Goal: Task Accomplishment & Management: Manage account settings

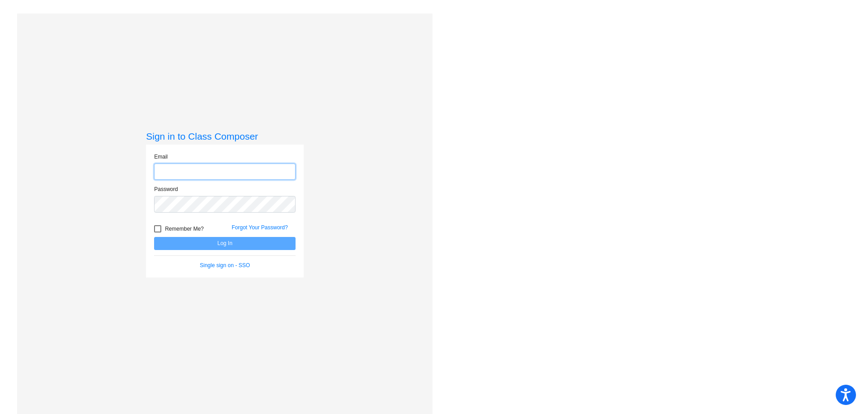
type input "[EMAIL_ADDRESS][DOMAIN_NAME]"
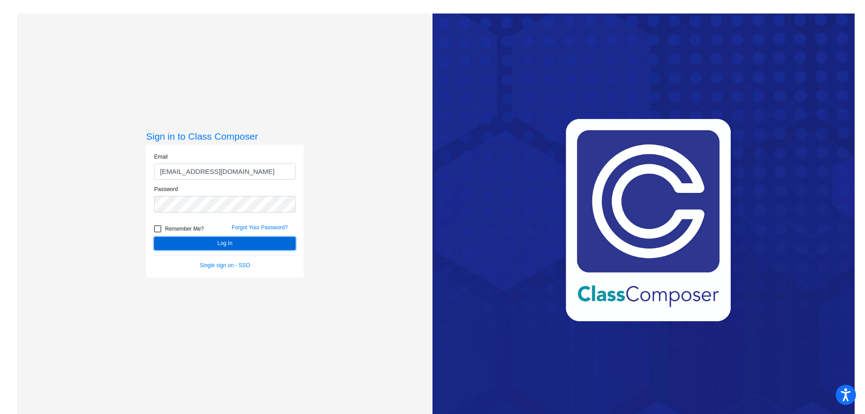
click at [199, 241] on button "Log In" at bounding box center [224, 243] width 141 height 13
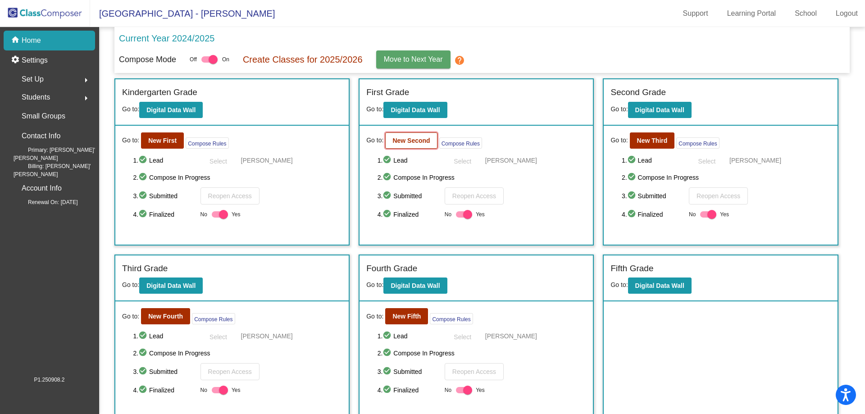
click at [412, 143] on b "New Second" at bounding box center [410, 140] width 37 height 7
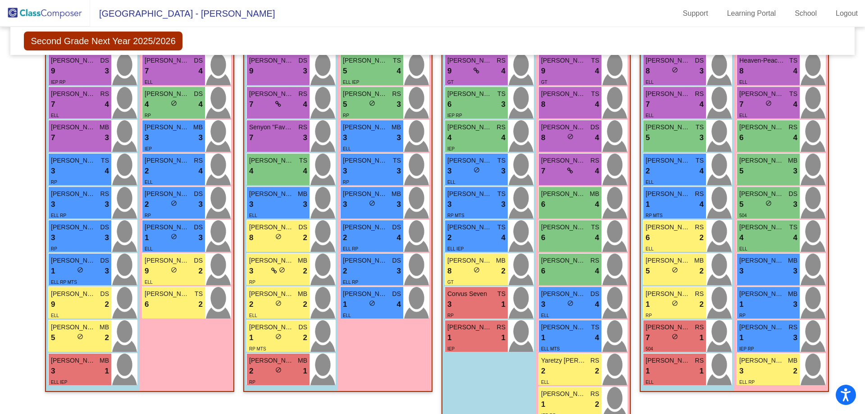
scroll to position [268, 0]
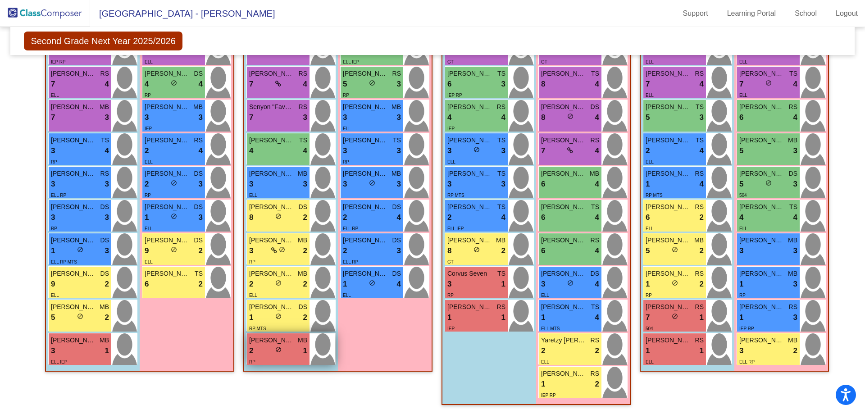
click at [298, 349] on div "2 lock do_not_disturb_alt 1" at bounding box center [278, 351] width 58 height 12
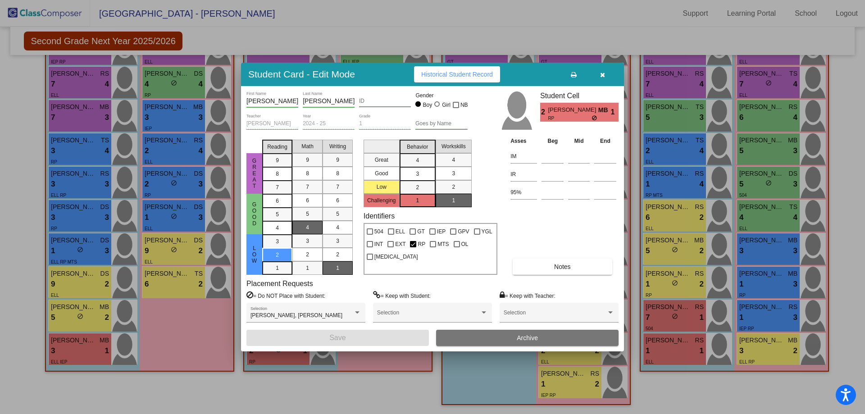
click at [511, 336] on button "Archive" at bounding box center [527, 338] width 182 height 16
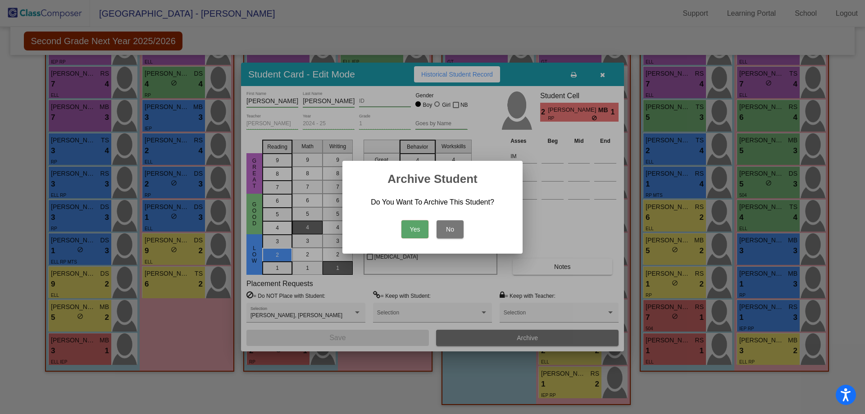
drag, startPoint x: 407, startPoint y: 223, endPoint x: 405, endPoint y: 232, distance: 10.1
click at [406, 222] on button "Yes" at bounding box center [414, 229] width 27 height 18
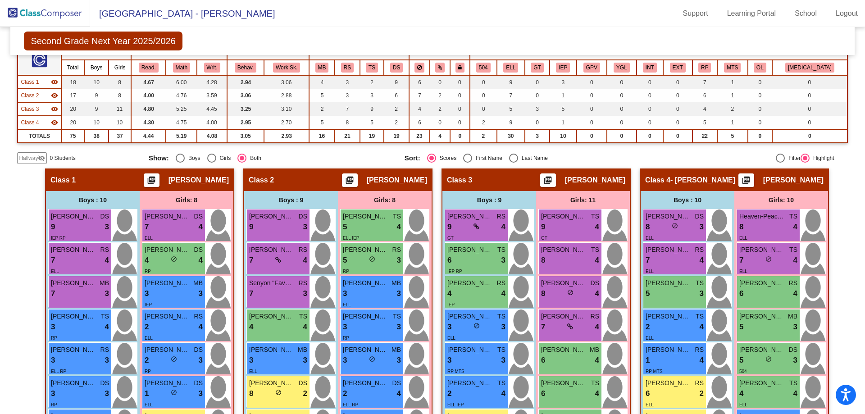
scroll to position [88, 0]
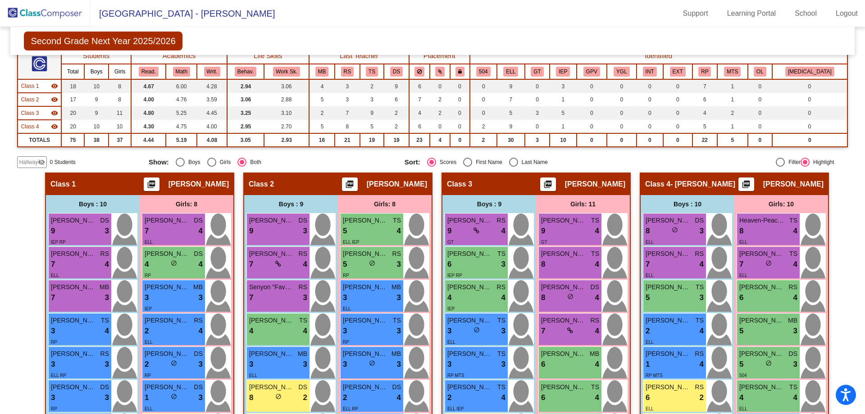
click at [22, 9] on img at bounding box center [45, 13] width 90 height 27
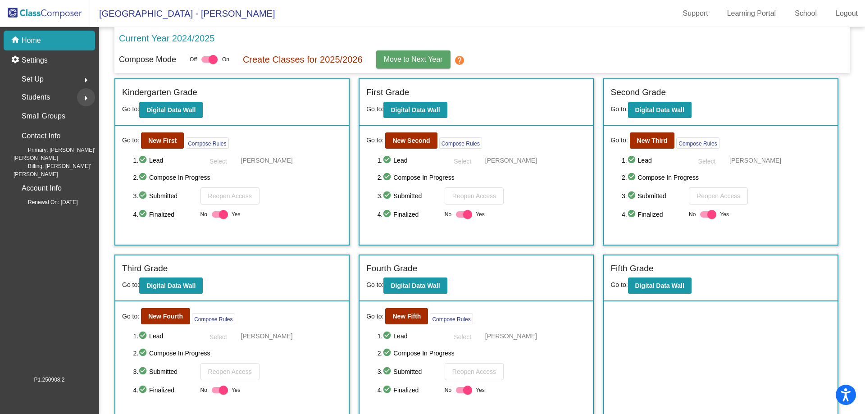
click at [86, 102] on mat-icon "arrow_right" at bounding box center [86, 98] width 11 height 11
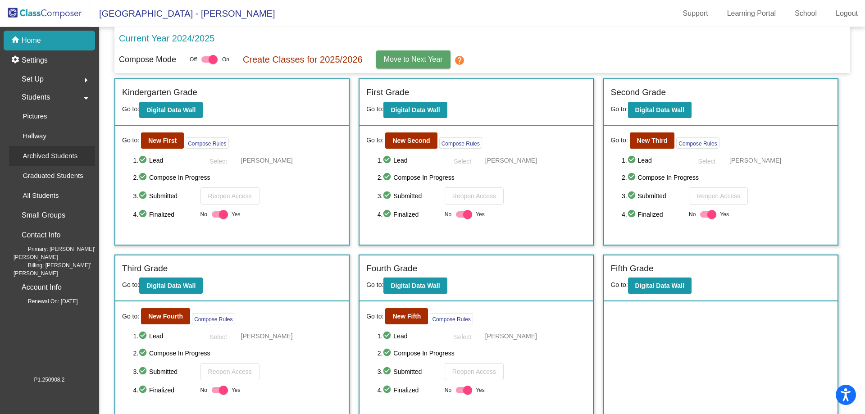
click at [72, 159] on p "Archived Students" at bounding box center [50, 155] width 55 height 11
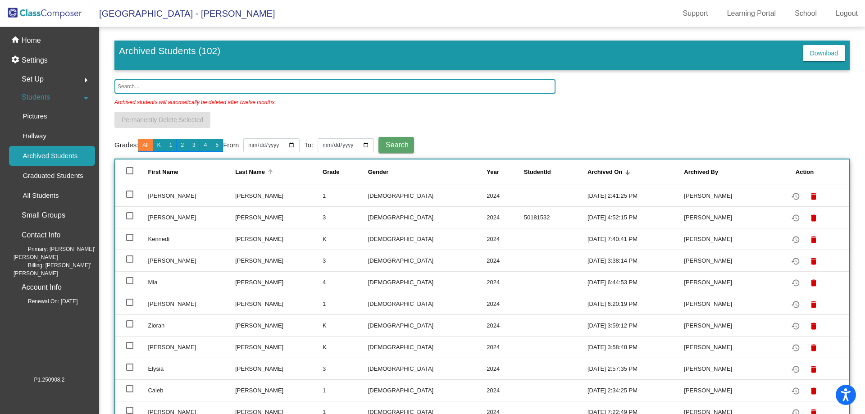
click at [249, 173] on div "Last Name" at bounding box center [250, 172] width 30 height 9
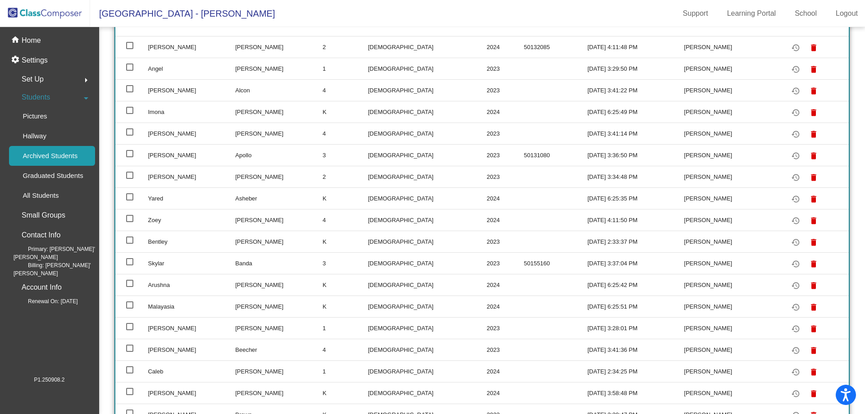
scroll to position [180, 0]
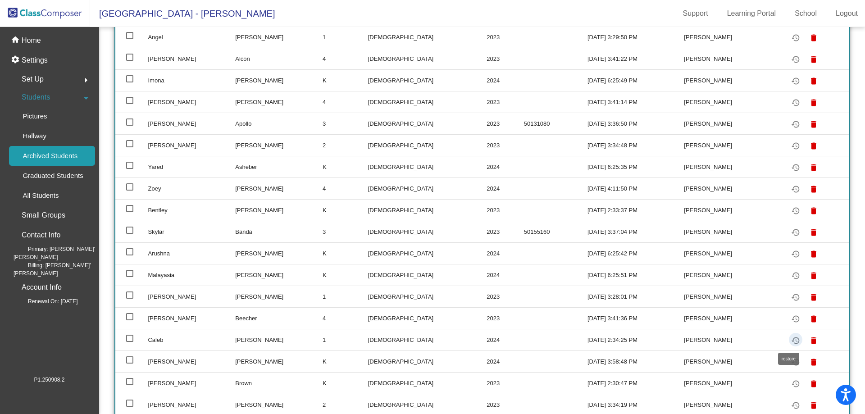
click at [791, 341] on mat-icon "restore" at bounding box center [795, 340] width 11 height 11
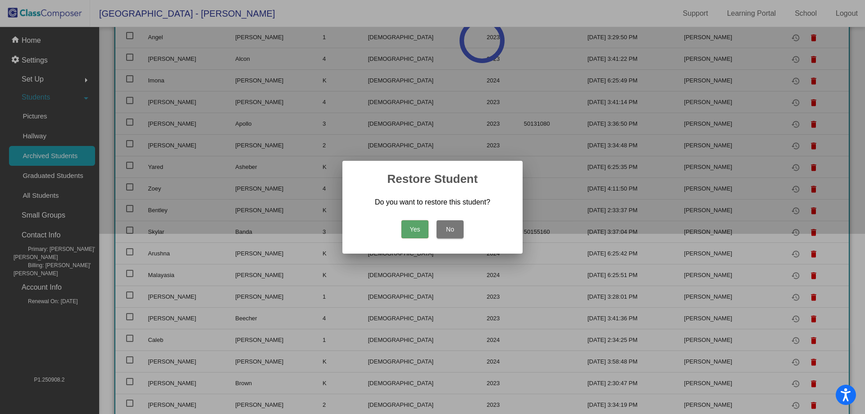
click at [421, 233] on button "Yes" at bounding box center [414, 229] width 27 height 18
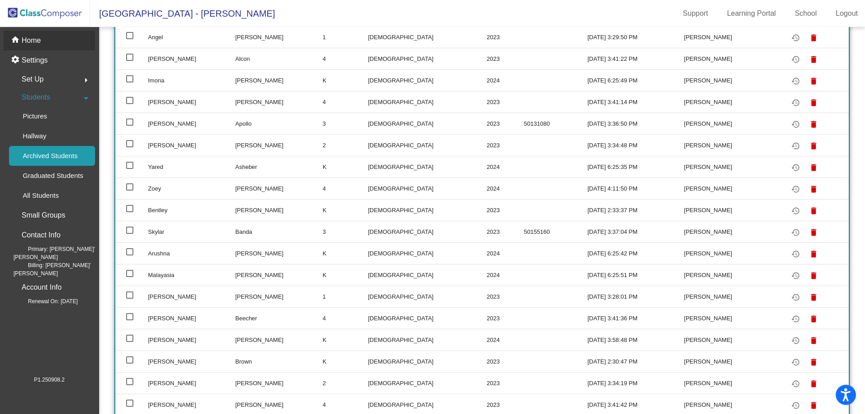
click at [35, 45] on p "Home" at bounding box center [31, 40] width 19 height 11
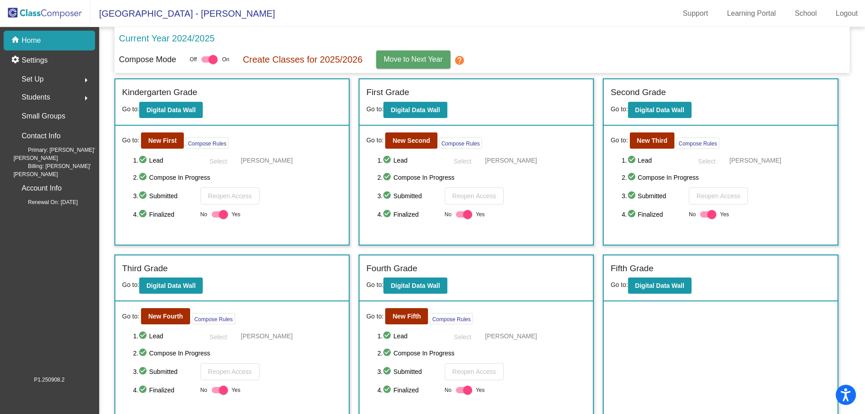
click at [382, 141] on span "Go to:" at bounding box center [374, 140] width 17 height 9
click at [400, 129] on div "Go to: New Second Compose Rules 1. check_circle Lead Select [PERSON_NAME] 2. ch…" at bounding box center [475, 185] width 233 height 119
click at [409, 139] on b "New Second" at bounding box center [410, 140] width 37 height 7
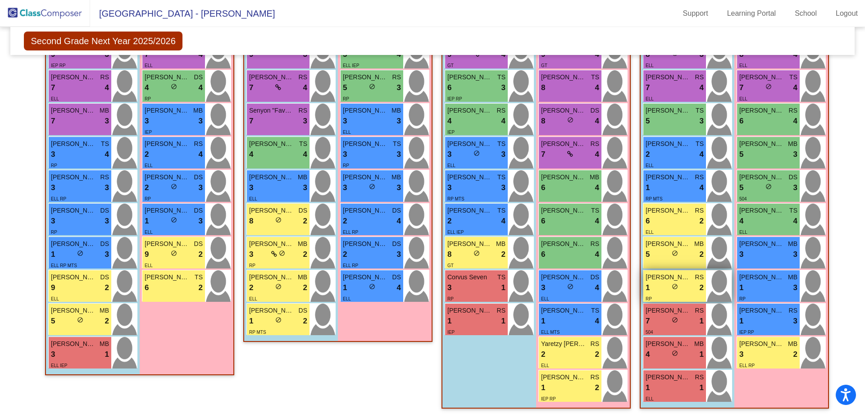
scroll to position [268, 0]
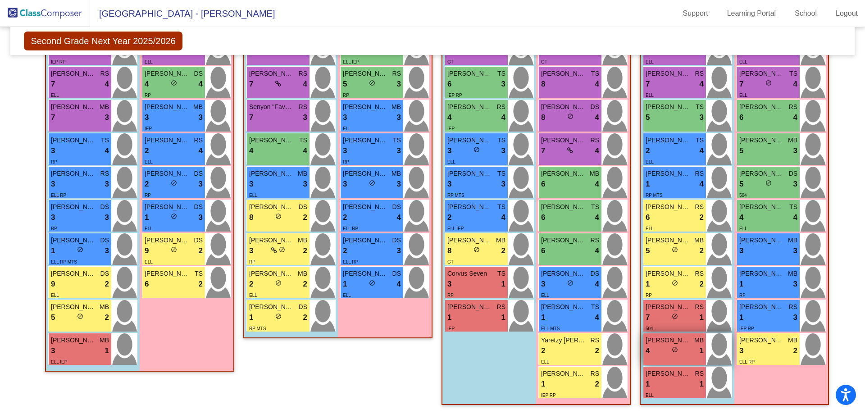
click at [672, 348] on span "do_not_disturb_alt" at bounding box center [675, 349] width 6 height 6
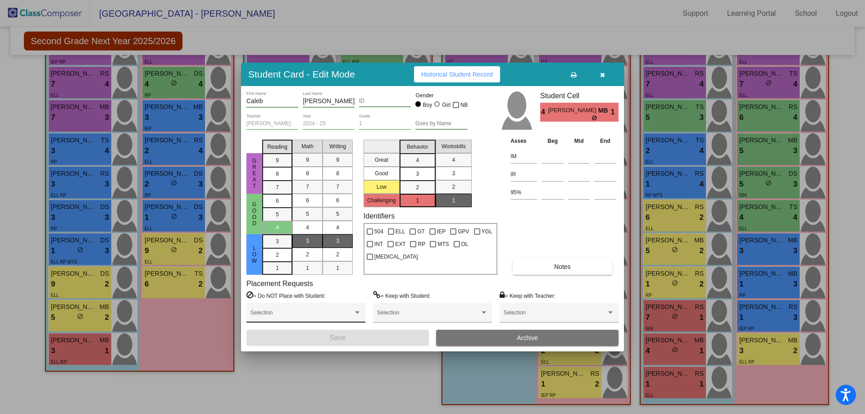
click at [362, 313] on div "Selection" at bounding box center [305, 313] width 119 height 20
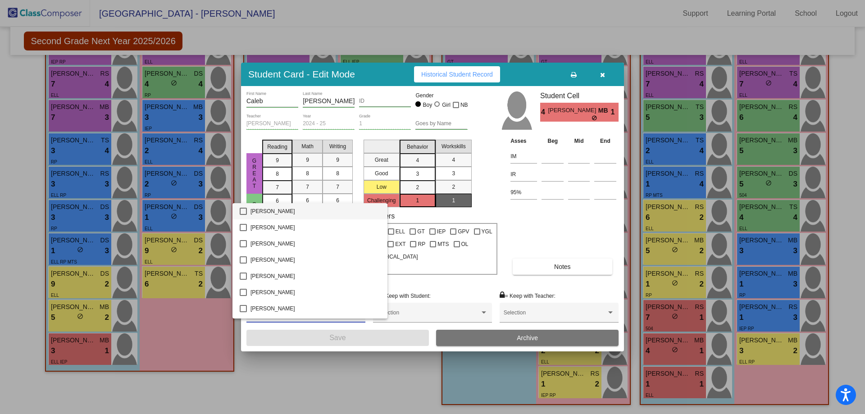
click at [601, 77] on div at bounding box center [432, 207] width 865 height 414
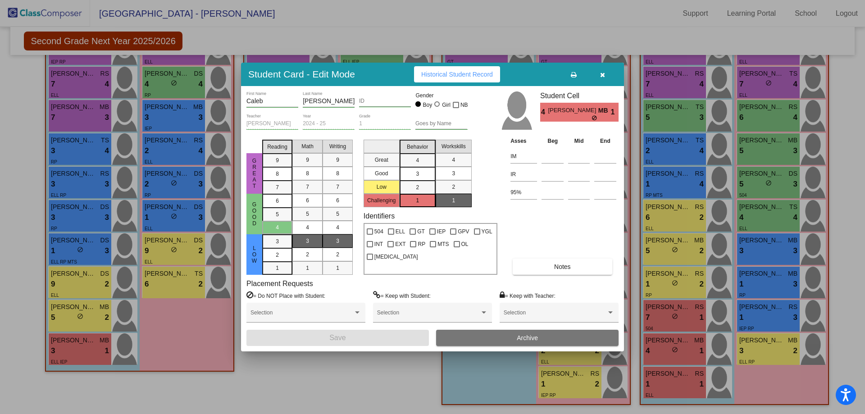
click at [604, 74] on icon "button" at bounding box center [602, 75] width 5 height 6
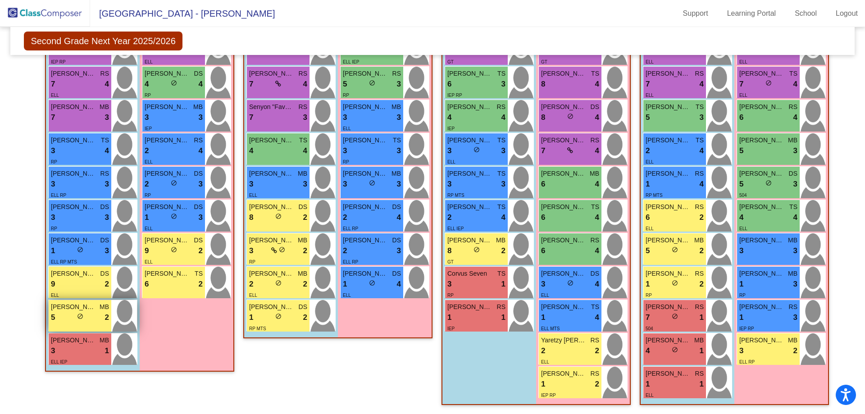
click at [78, 315] on span "do_not_disturb_alt" at bounding box center [80, 316] width 6 height 6
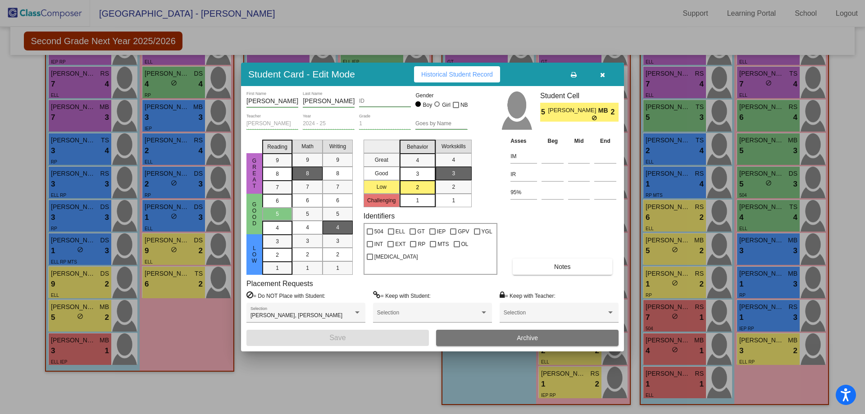
click at [606, 75] on button "button" at bounding box center [602, 74] width 29 height 16
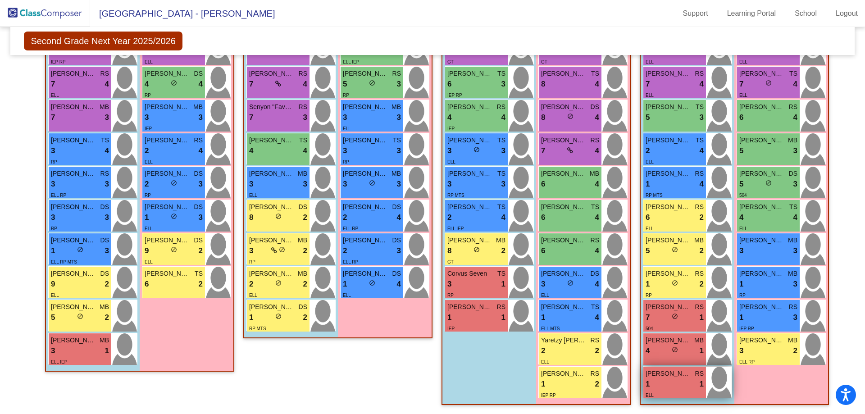
click at [657, 380] on div "1 lock do_not_disturb_alt 1" at bounding box center [674, 384] width 58 height 12
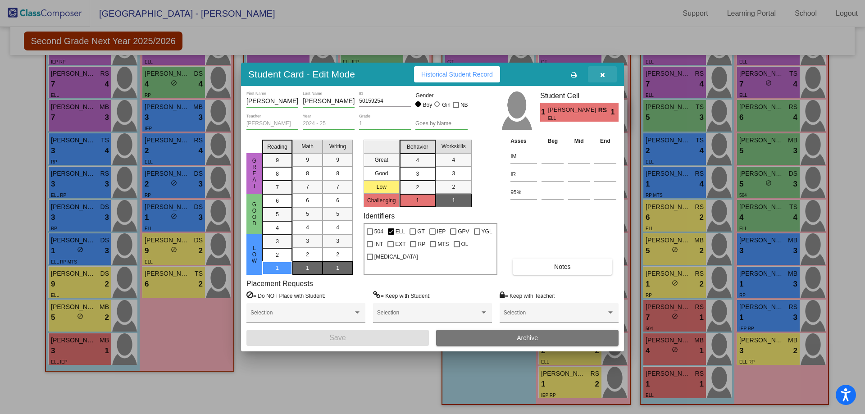
drag, startPoint x: 604, startPoint y: 76, endPoint x: 609, endPoint y: 104, distance: 28.8
click at [604, 75] on icon "button" at bounding box center [602, 75] width 5 height 6
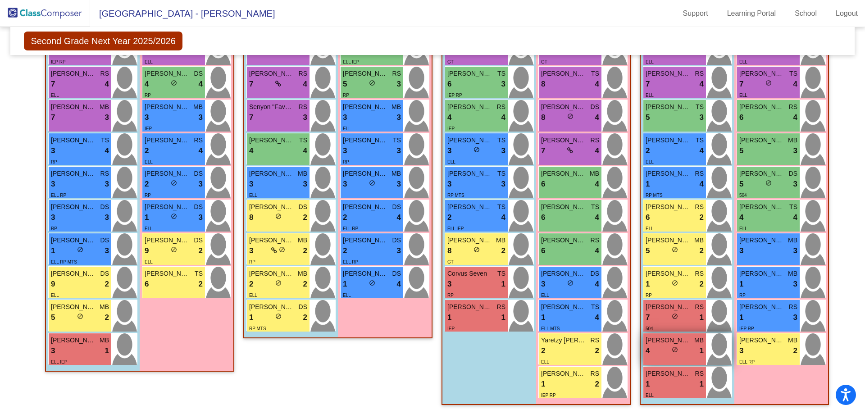
click at [673, 351] on span "do_not_disturb_alt" at bounding box center [675, 349] width 6 height 6
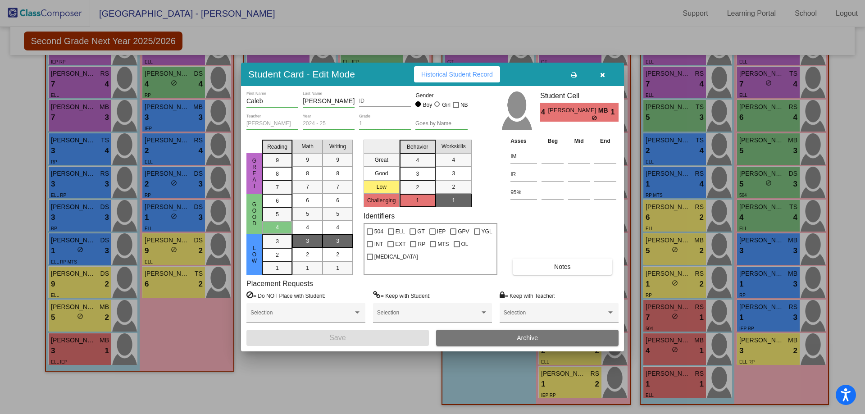
click at [602, 77] on icon "button" at bounding box center [602, 75] width 5 height 6
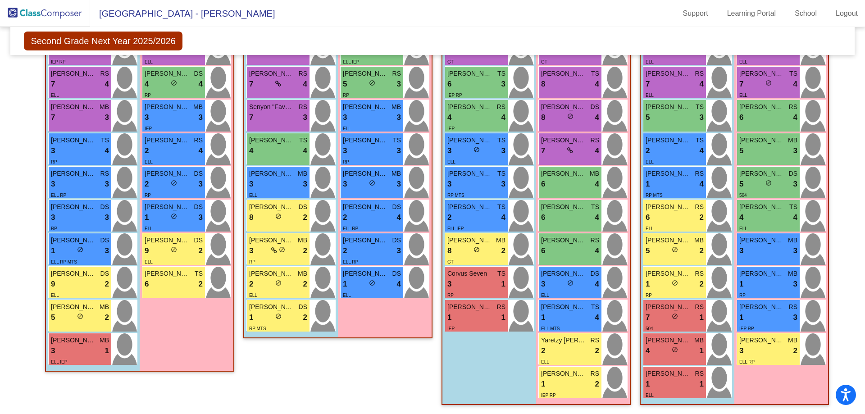
click at [49, 21] on img at bounding box center [45, 13] width 90 height 27
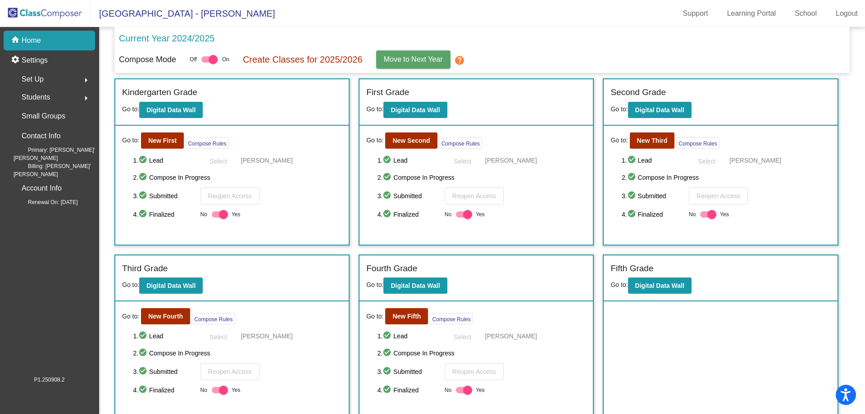
click at [55, 102] on div "Students arrow_right" at bounding box center [52, 97] width 86 height 18
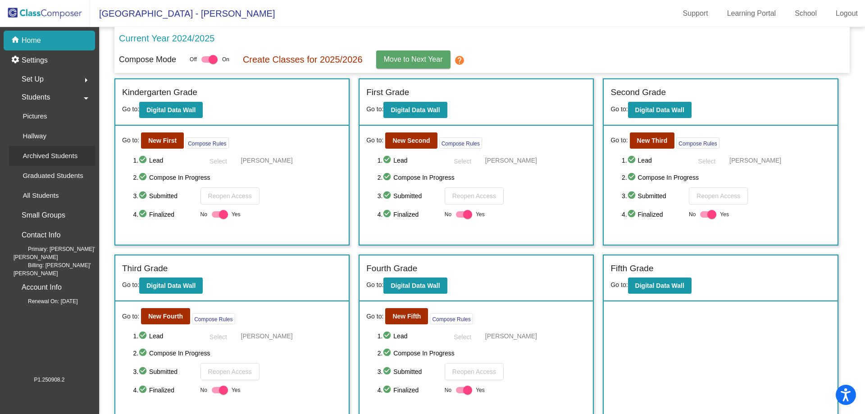
click at [54, 159] on p "Archived Students" at bounding box center [50, 155] width 55 height 11
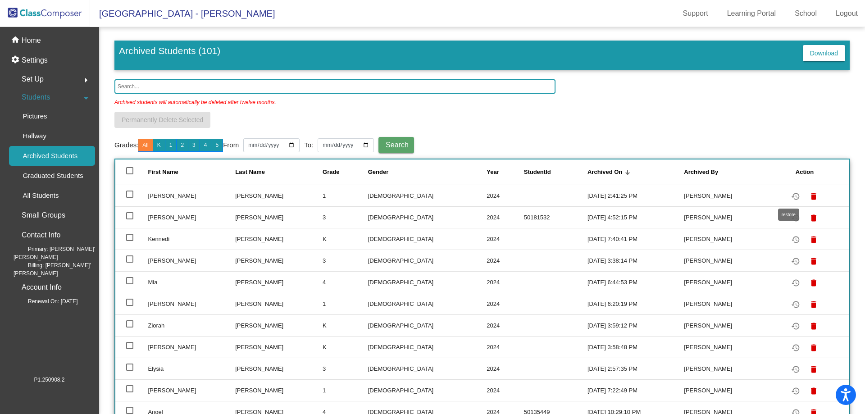
click at [790, 197] on mat-icon "restore" at bounding box center [795, 196] width 11 height 11
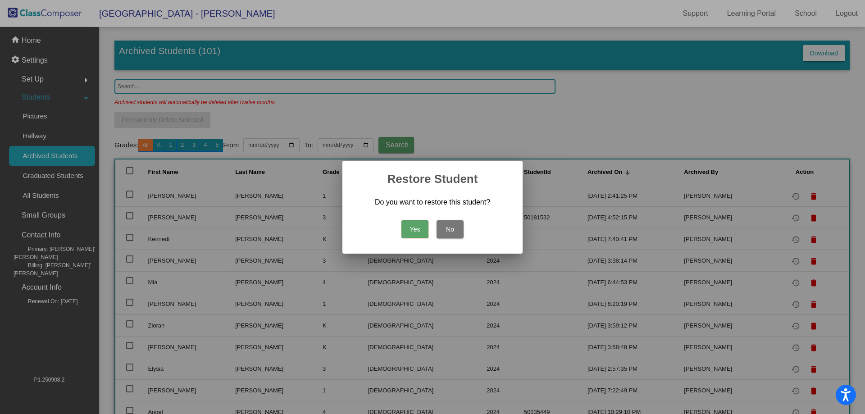
click at [415, 230] on button "Yes" at bounding box center [414, 229] width 27 height 18
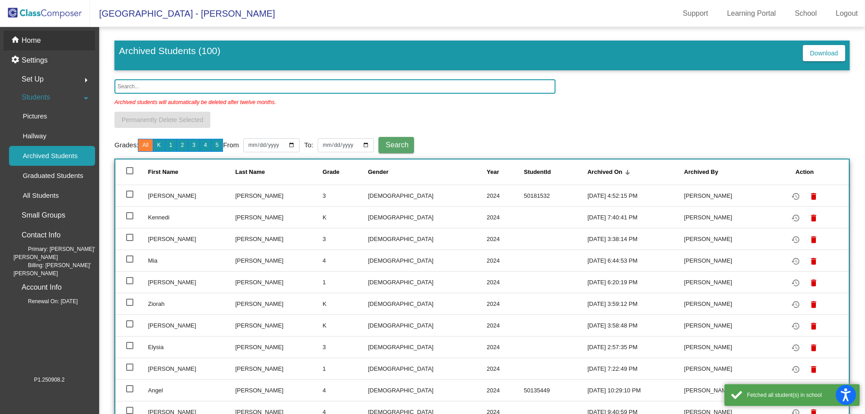
click at [32, 41] on p "Home" at bounding box center [31, 40] width 19 height 11
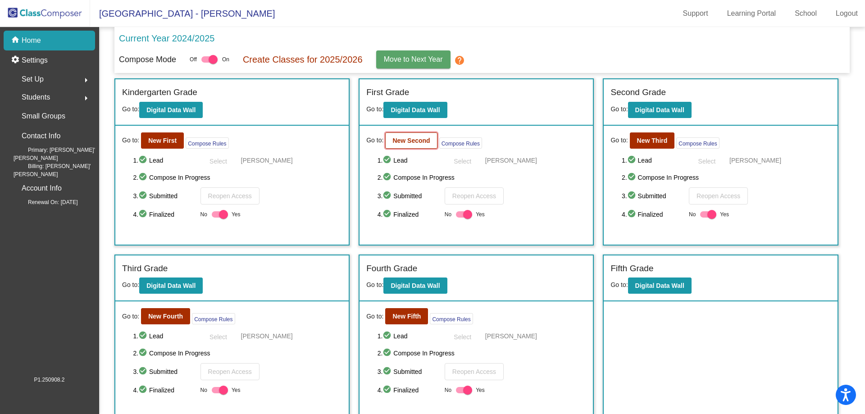
click at [408, 139] on b "New Second" at bounding box center [410, 140] width 37 height 7
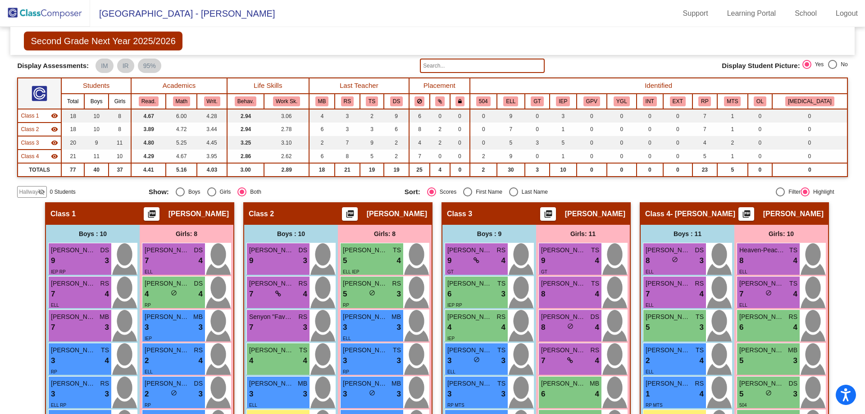
scroll to position [268, 0]
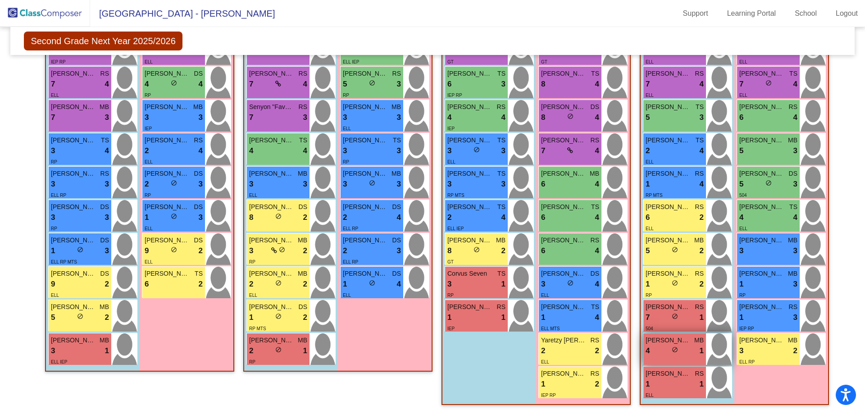
click at [672, 352] on span "do_not_disturb_alt" at bounding box center [675, 349] width 6 height 6
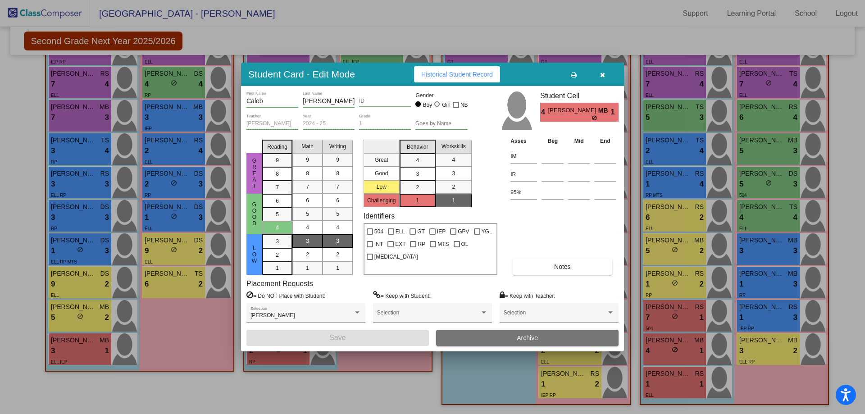
click at [606, 77] on button "button" at bounding box center [602, 74] width 29 height 16
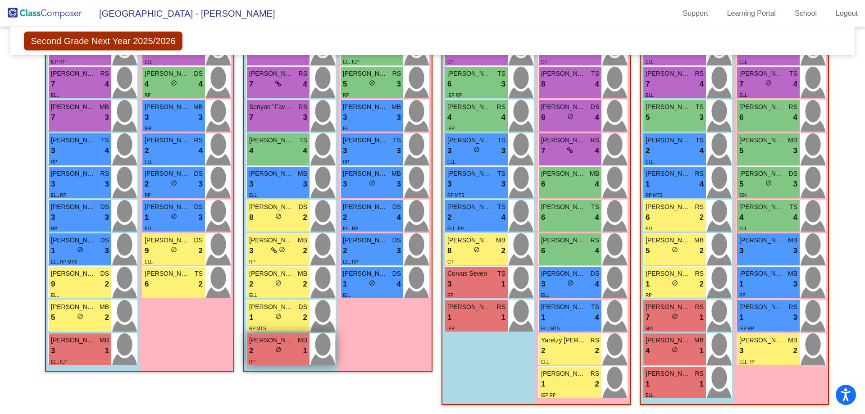
click at [269, 350] on div "2 lock do_not_disturb_alt 1" at bounding box center [278, 351] width 58 height 12
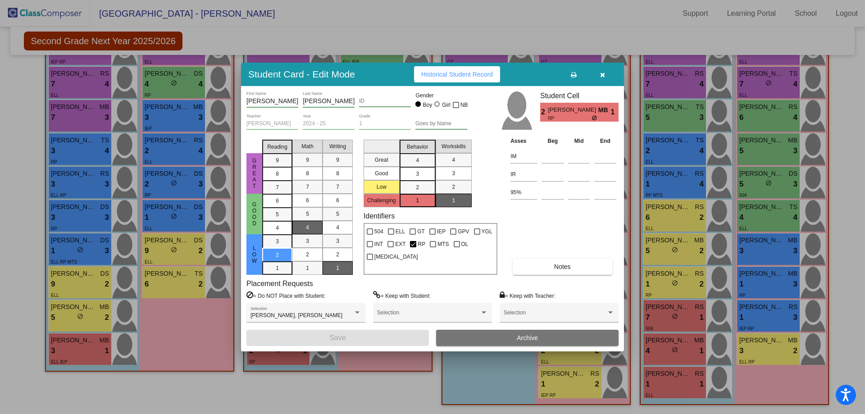
click at [498, 343] on button "Archive" at bounding box center [527, 338] width 182 height 16
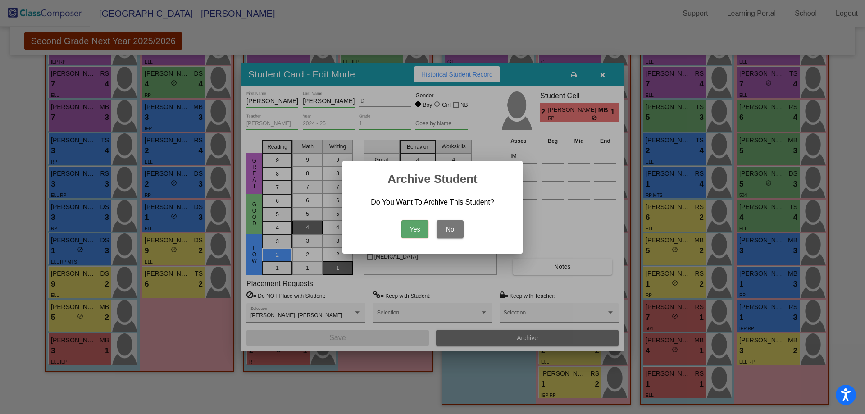
click at [426, 232] on button "Yes" at bounding box center [414, 229] width 27 height 18
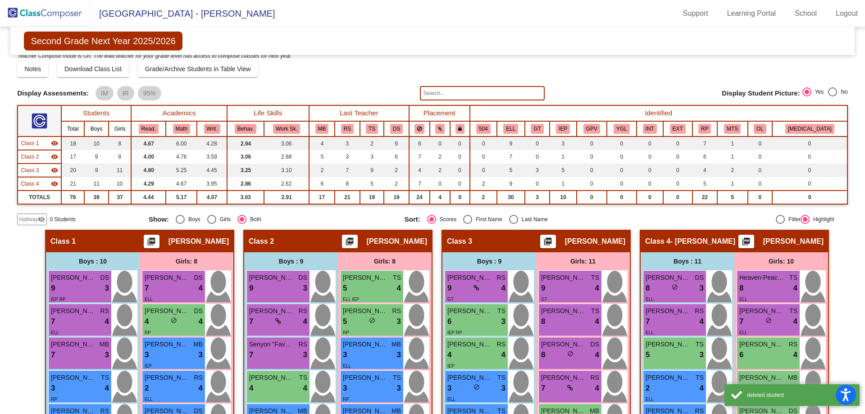
scroll to position [45, 0]
